Goal: Task Accomplishment & Management: Use online tool/utility

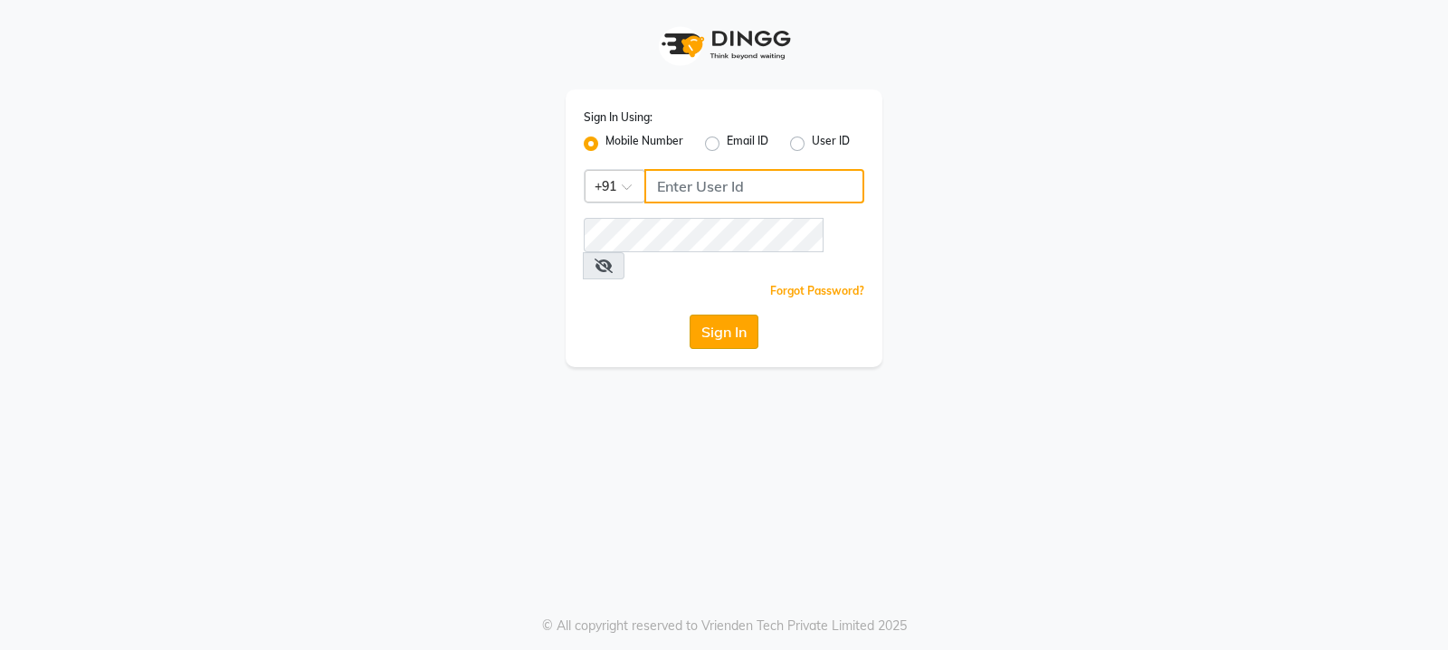
type input "9540425000"
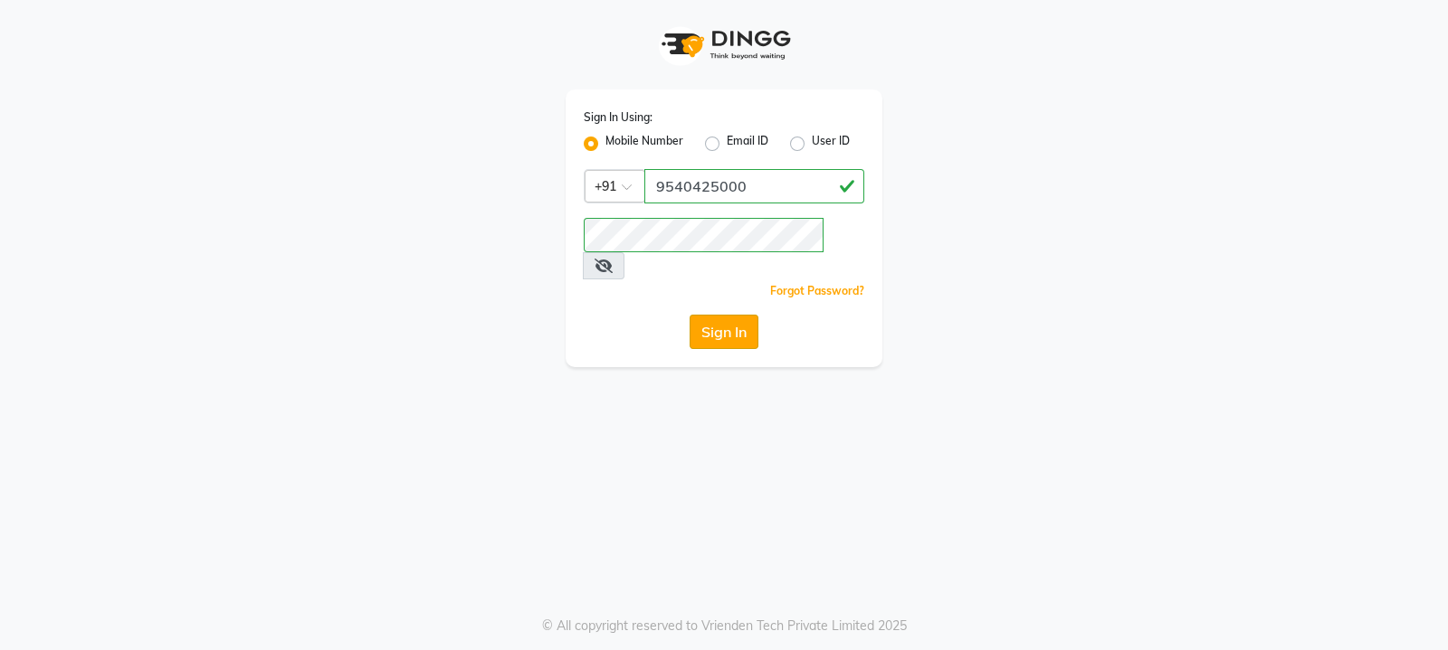
click at [699, 315] on button "Sign In" at bounding box center [723, 332] width 69 height 34
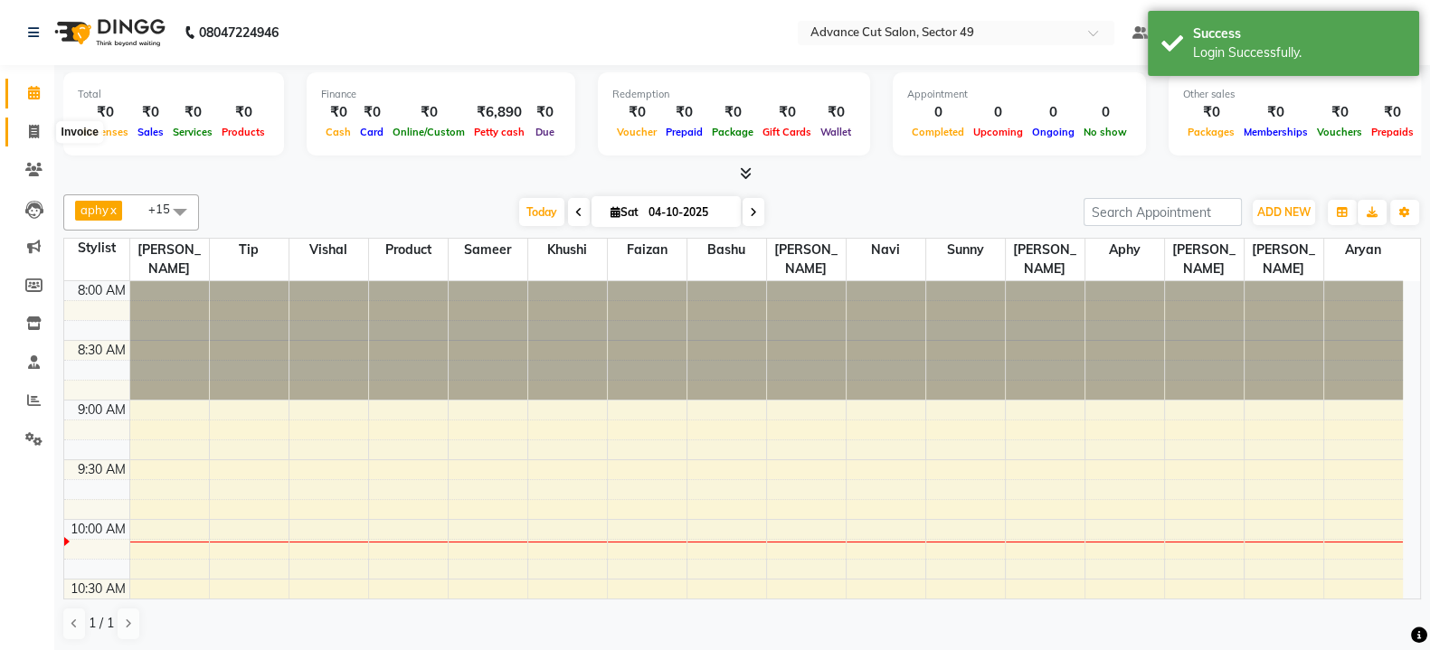
click at [29, 132] on icon at bounding box center [34, 132] width 10 height 14
select select "service"
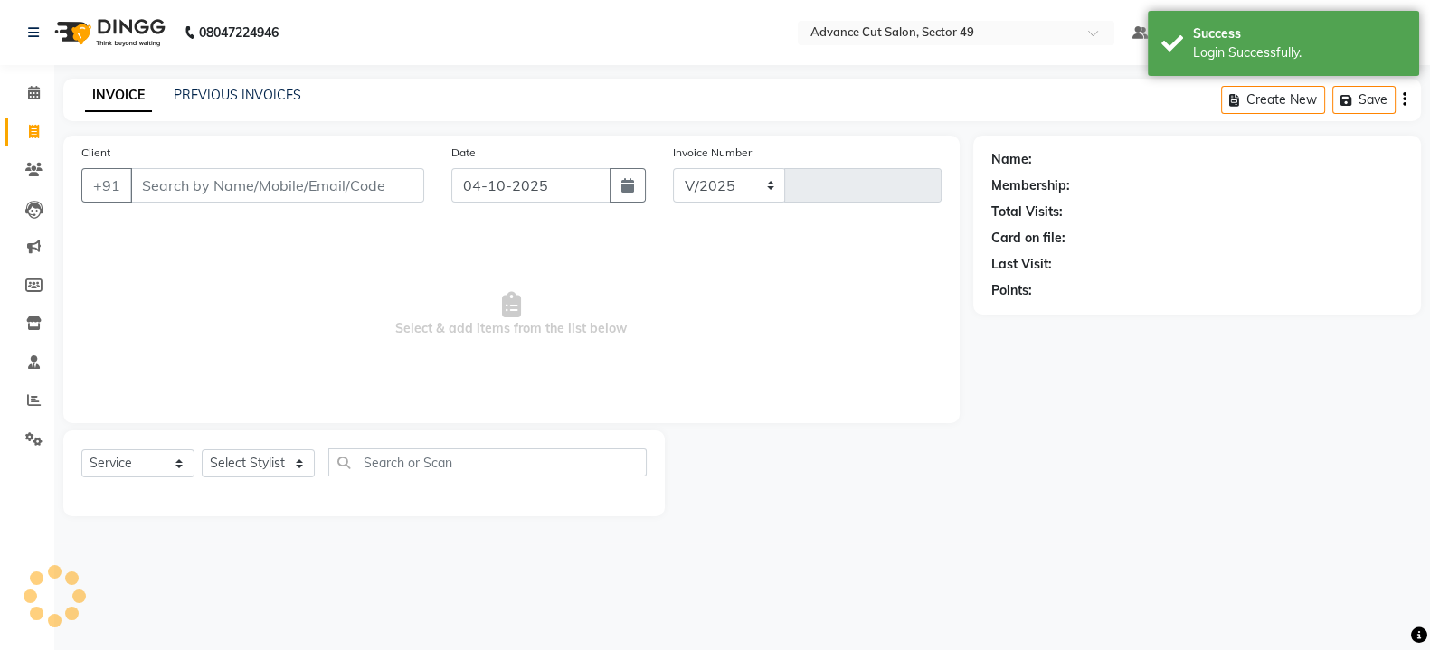
select select "4616"
type input "5754"
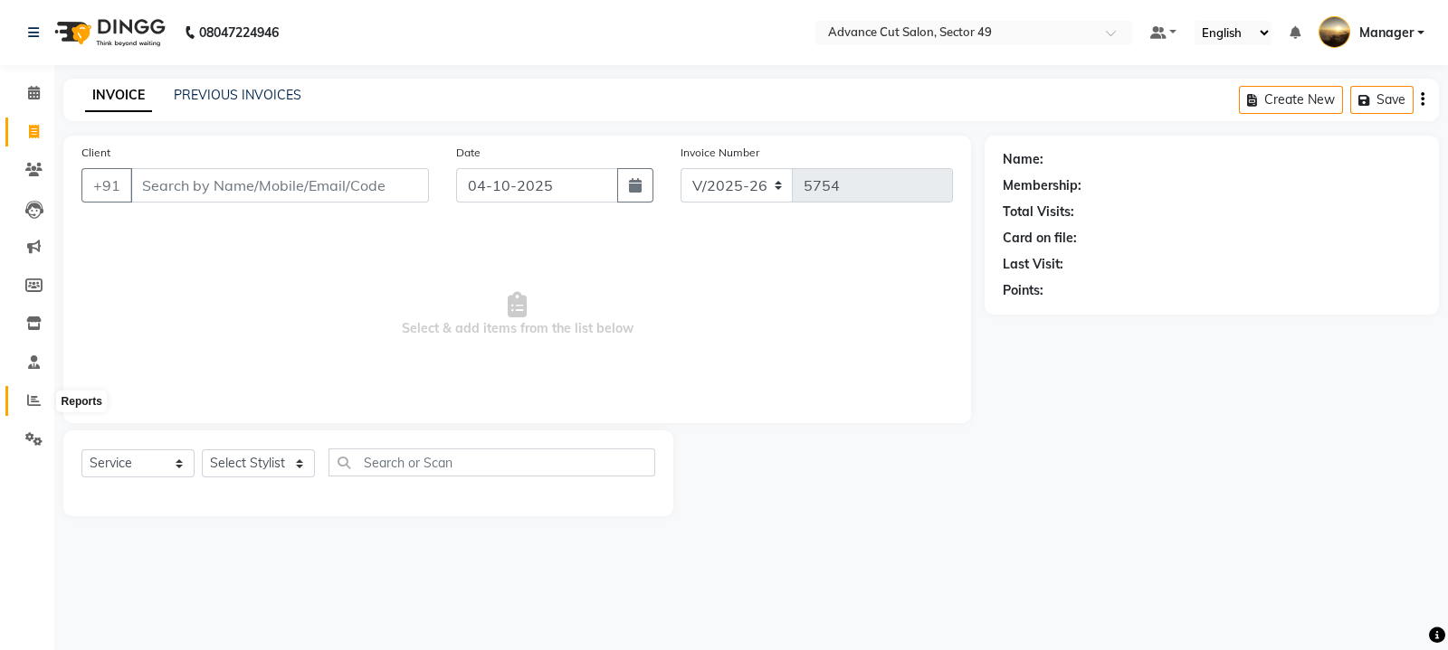
click at [32, 396] on icon at bounding box center [34, 401] width 14 height 14
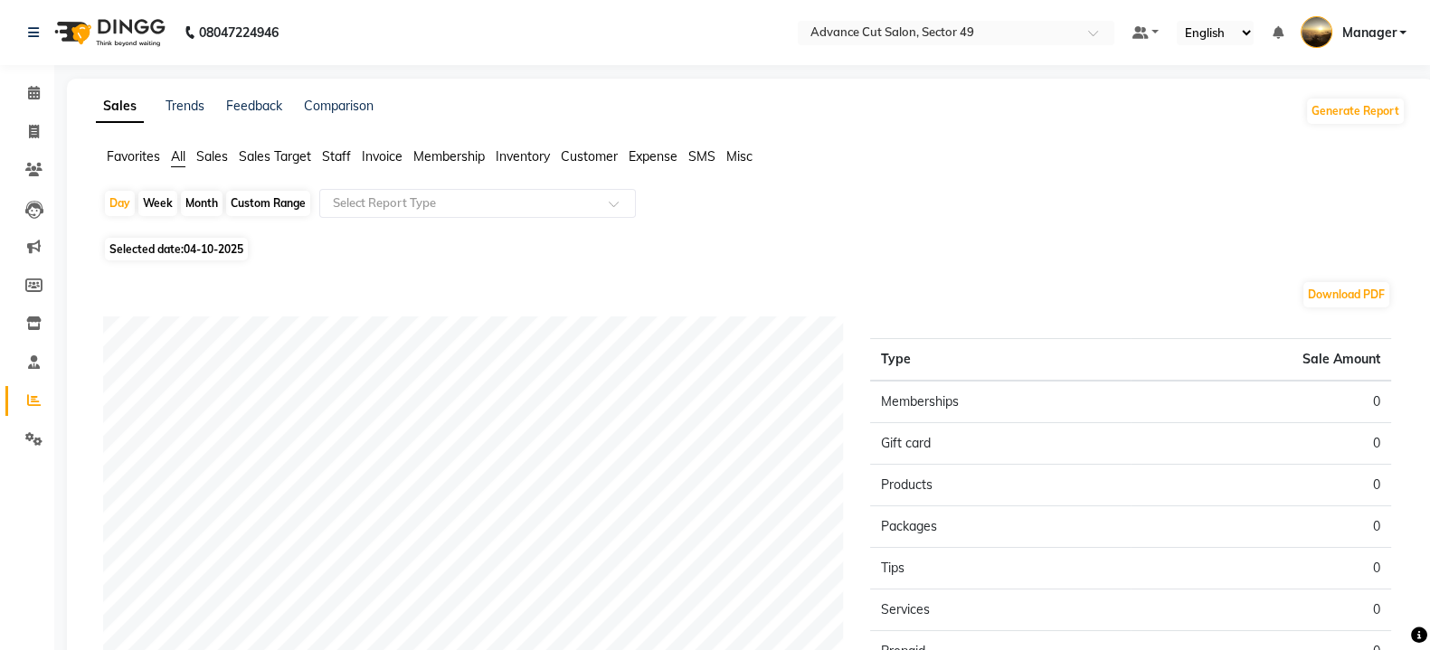
click at [201, 199] on div "Month" at bounding box center [202, 203] width 42 height 25
select select "10"
select select "2025"
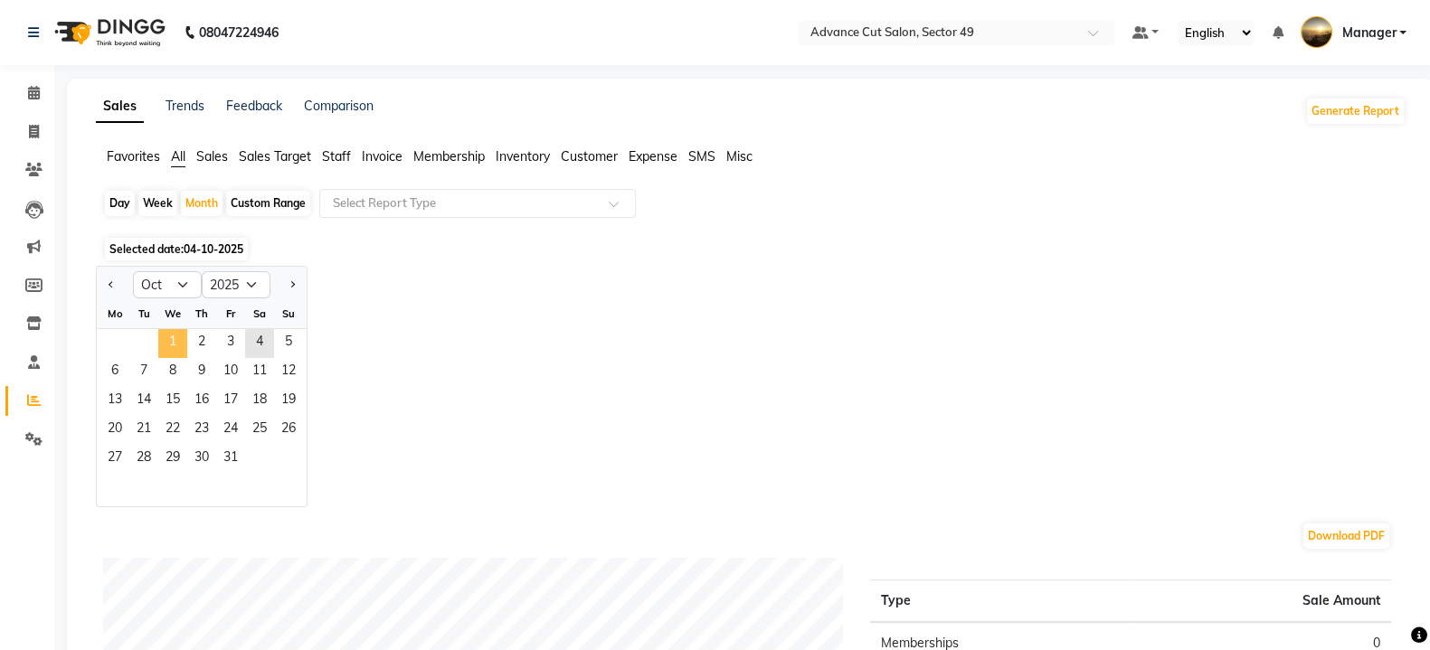
click at [161, 336] on span "1" at bounding box center [172, 343] width 29 height 29
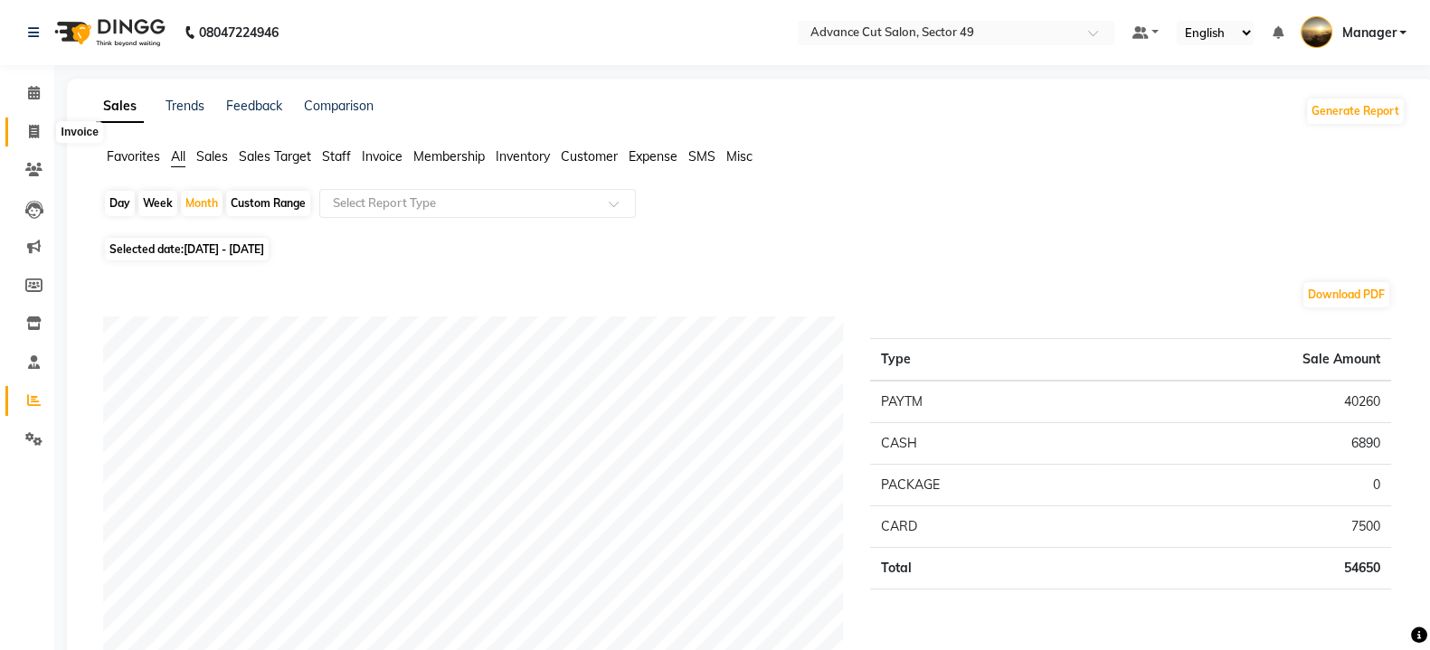
click at [33, 136] on icon at bounding box center [34, 132] width 10 height 14
select select "service"
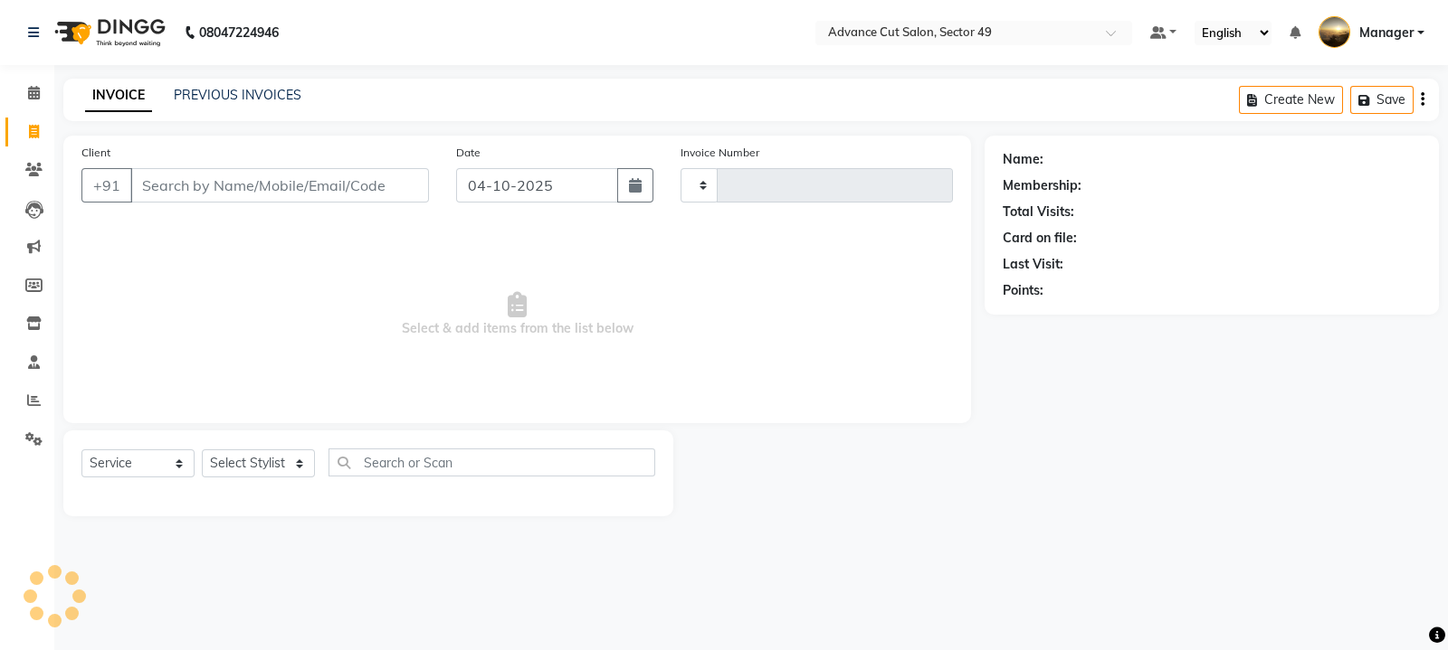
type input "5754"
select select "4616"
